Goal: Transaction & Acquisition: Purchase product/service

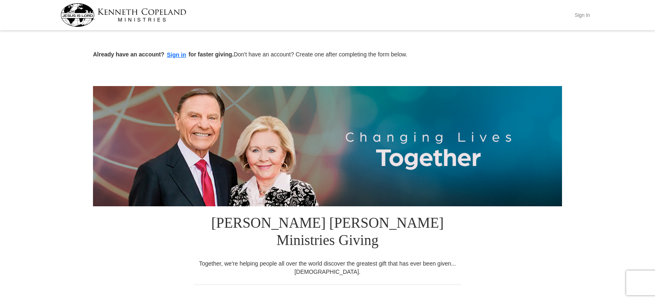
click at [581, 16] on button "Sign In" at bounding box center [581, 15] width 25 height 13
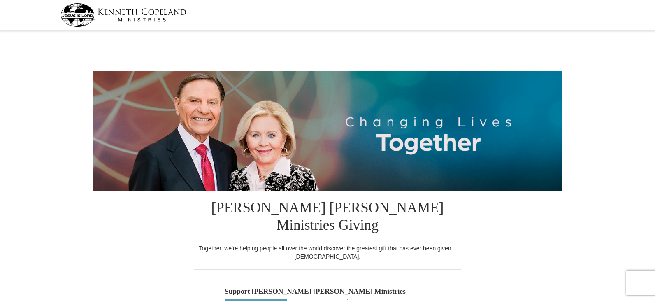
select select "OR"
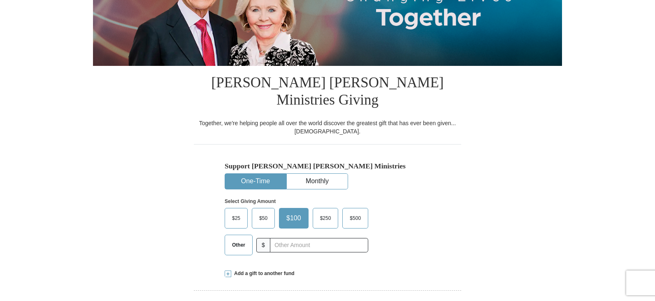
scroll to position [123, 0]
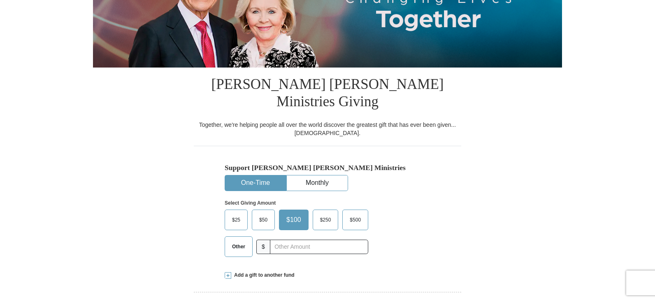
click at [354, 213] on span "$500" at bounding box center [354, 219] width 19 height 12
click at [0, 0] on input "$500" at bounding box center [0, 0] width 0 height 0
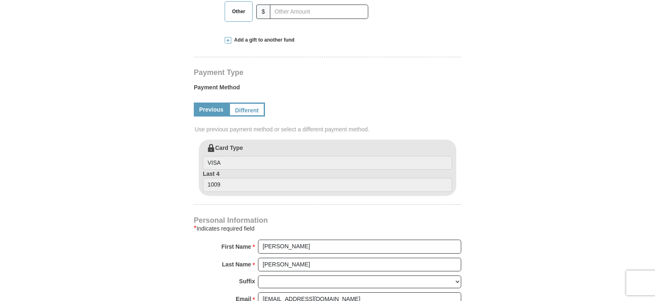
scroll to position [386, 0]
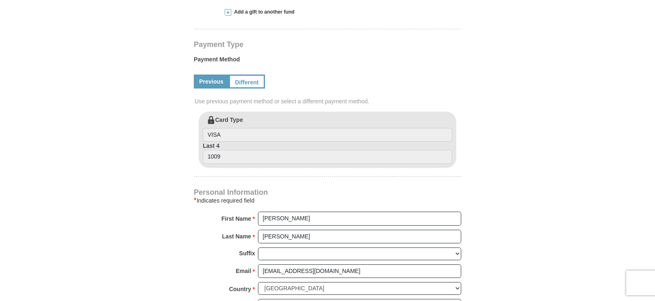
click at [217, 74] on link "Previous" at bounding box center [211, 81] width 35 height 14
click at [274, 128] on input "VISA" at bounding box center [327, 135] width 249 height 14
click at [248, 74] on link "Different" at bounding box center [246, 81] width 35 height 14
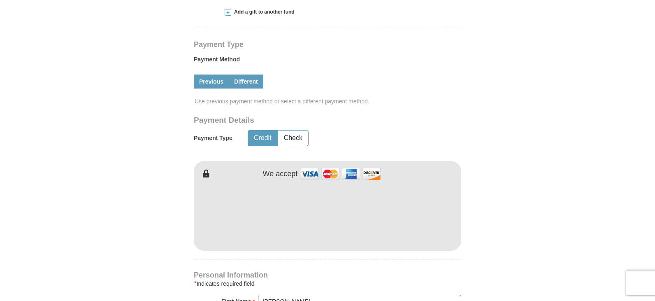
click at [207, 74] on link "Previous" at bounding box center [211, 81] width 35 height 14
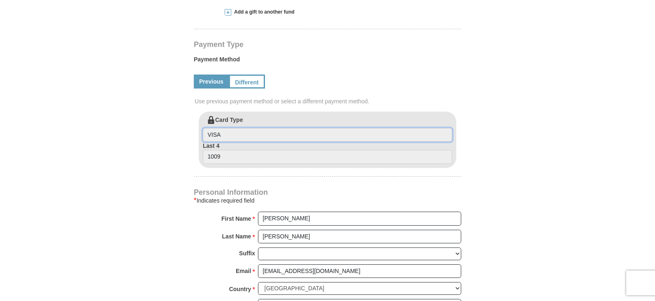
click at [308, 128] on input "VISA" at bounding box center [327, 135] width 249 height 14
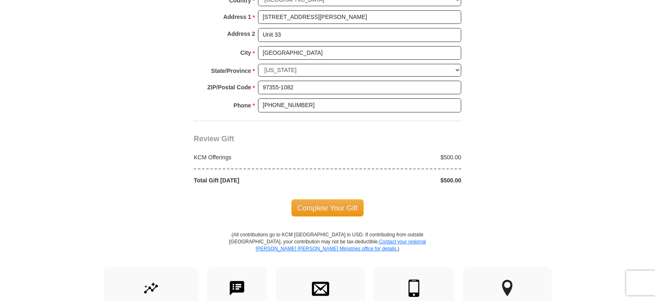
scroll to position [715, 0]
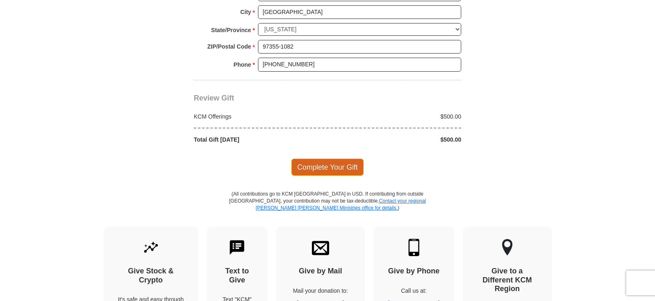
click at [341, 158] on span "Complete Your Gift" at bounding box center [327, 166] width 73 height 17
